Goal: Transaction & Acquisition: Purchase product/service

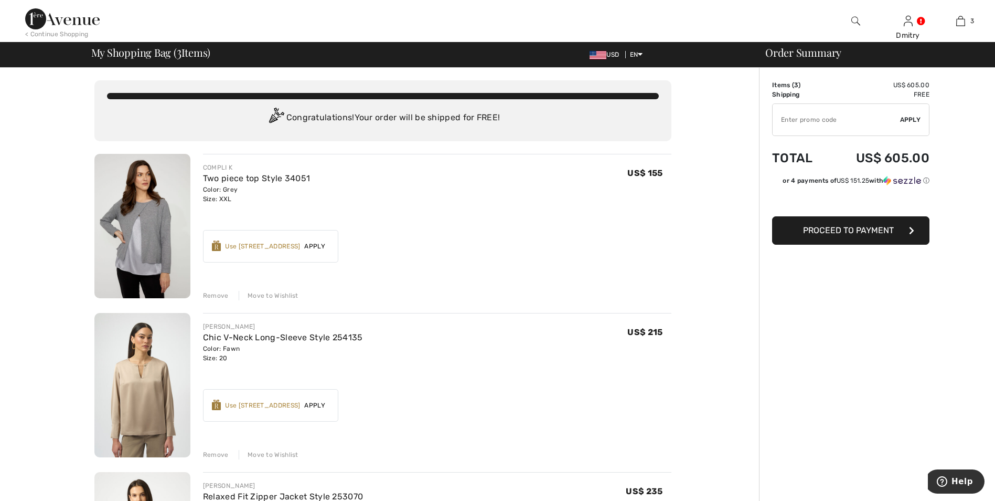
click at [211, 294] on div "Remove" at bounding box center [216, 295] width 26 height 9
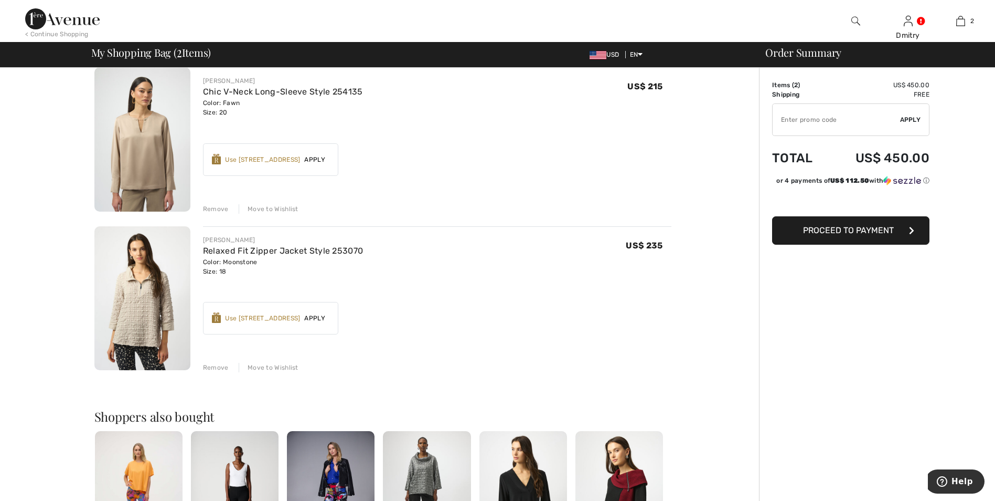
scroll to position [105, 0]
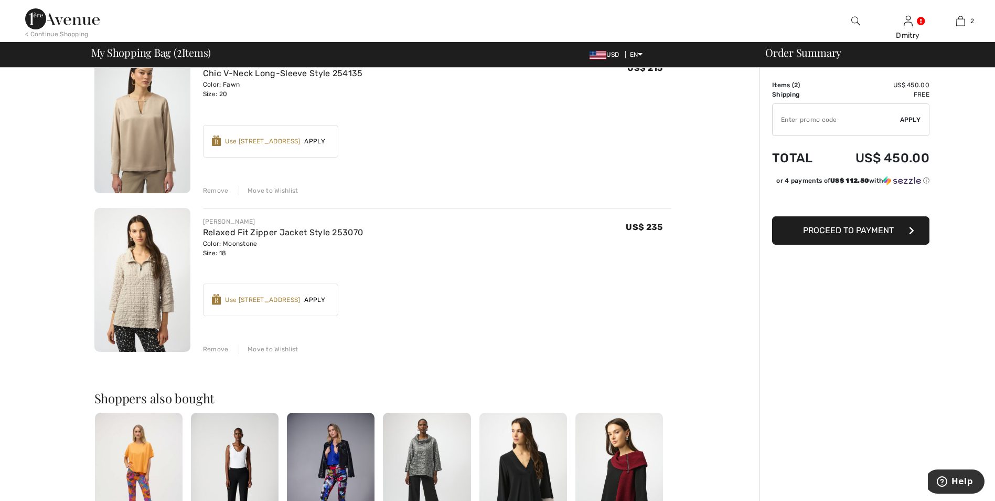
click at [318, 301] on span "Apply" at bounding box center [314, 299] width 29 height 9
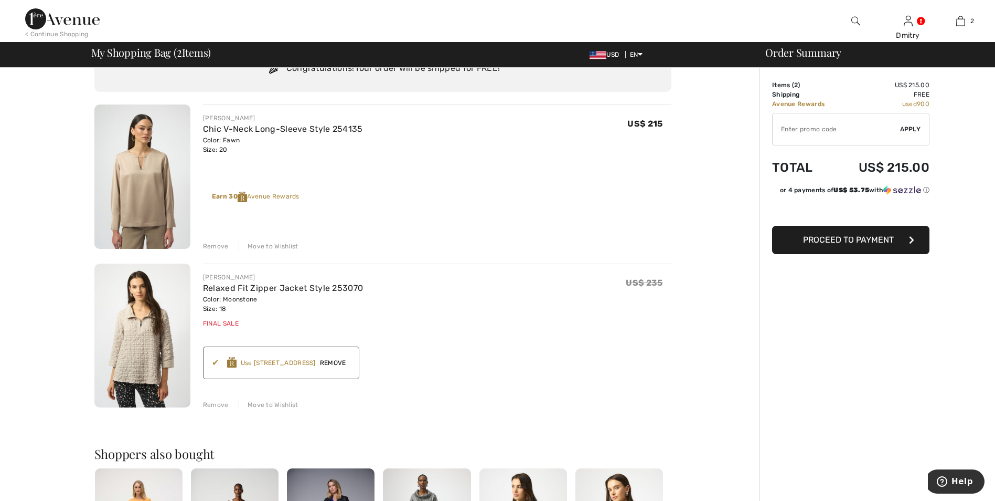
scroll to position [0, 0]
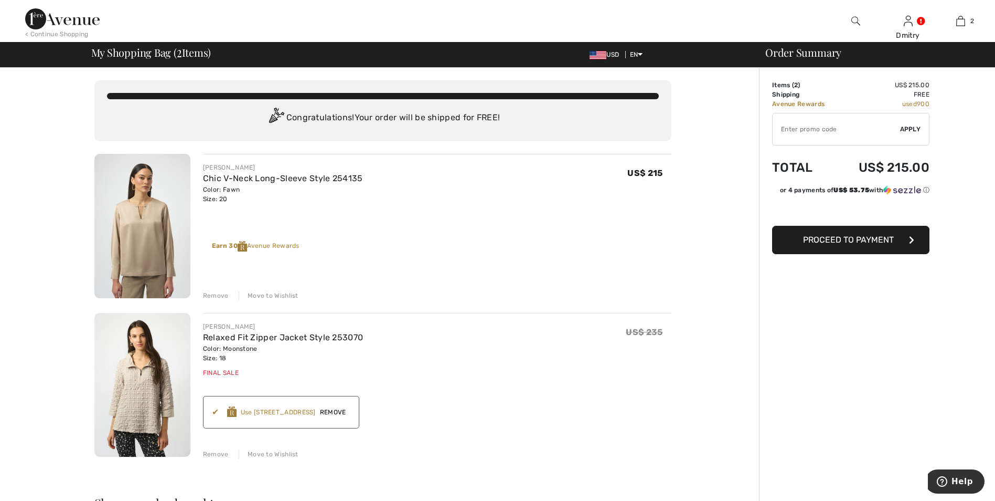
click at [858, 236] on span "Proceed to Payment" at bounding box center [848, 240] width 91 height 10
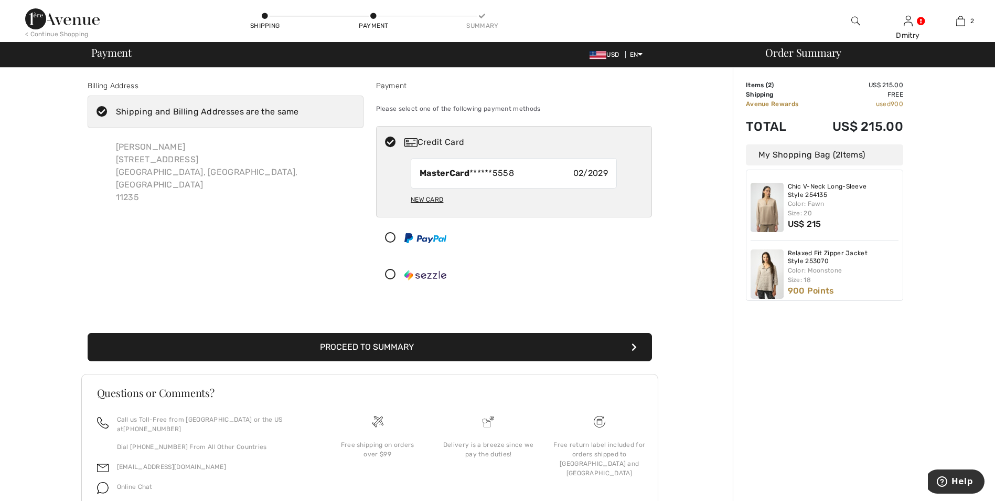
click at [382, 345] on button "Proceed to Summary" at bounding box center [370, 347] width 565 height 28
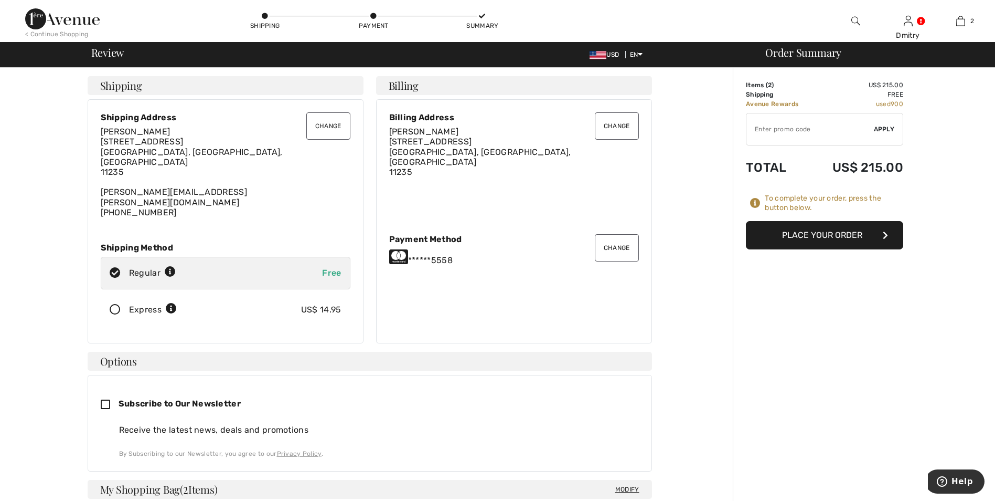
click at [815, 240] on button "Place Your Order" at bounding box center [824, 235] width 157 height 28
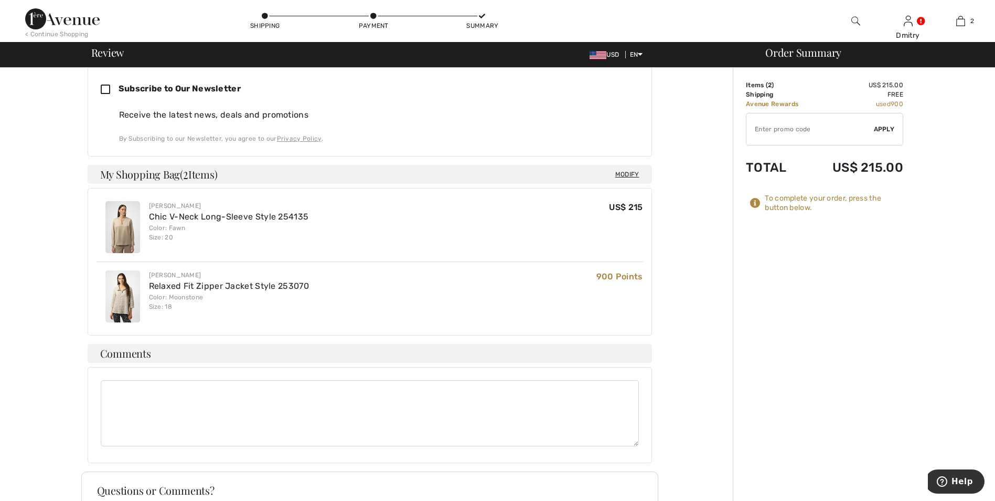
scroll to position [430, 0]
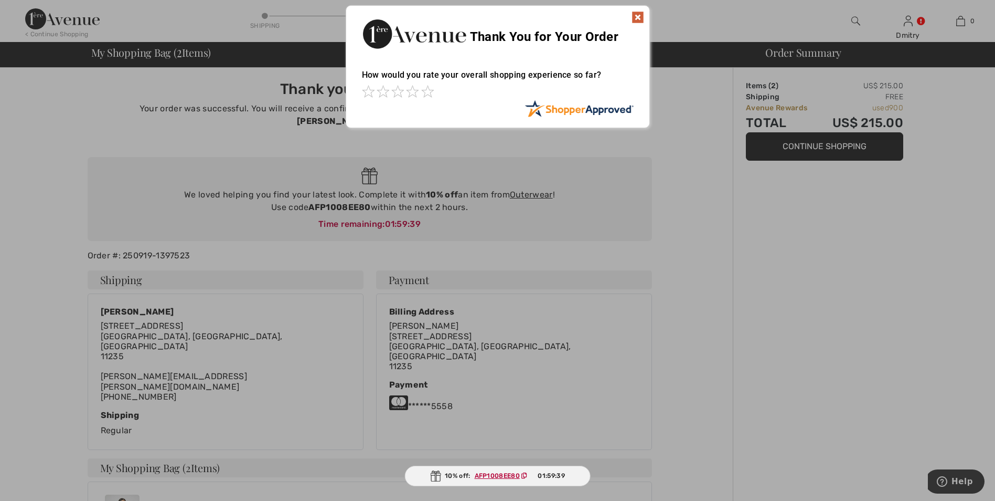
click at [638, 19] on img at bounding box center [638, 17] width 13 height 13
